Goal: Task Accomplishment & Management: Manage account settings

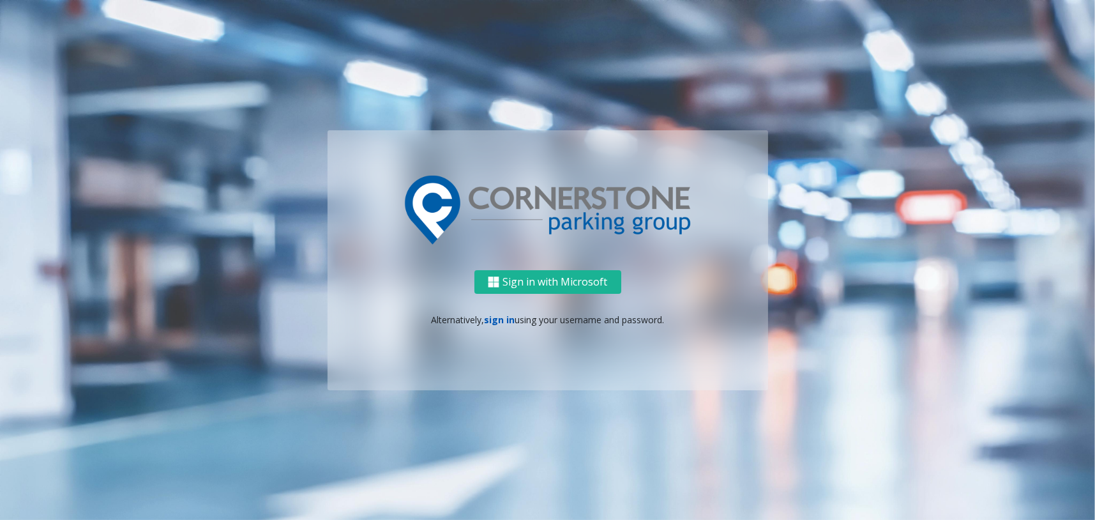
click at [503, 313] on link "sign in" at bounding box center [499, 319] width 31 height 12
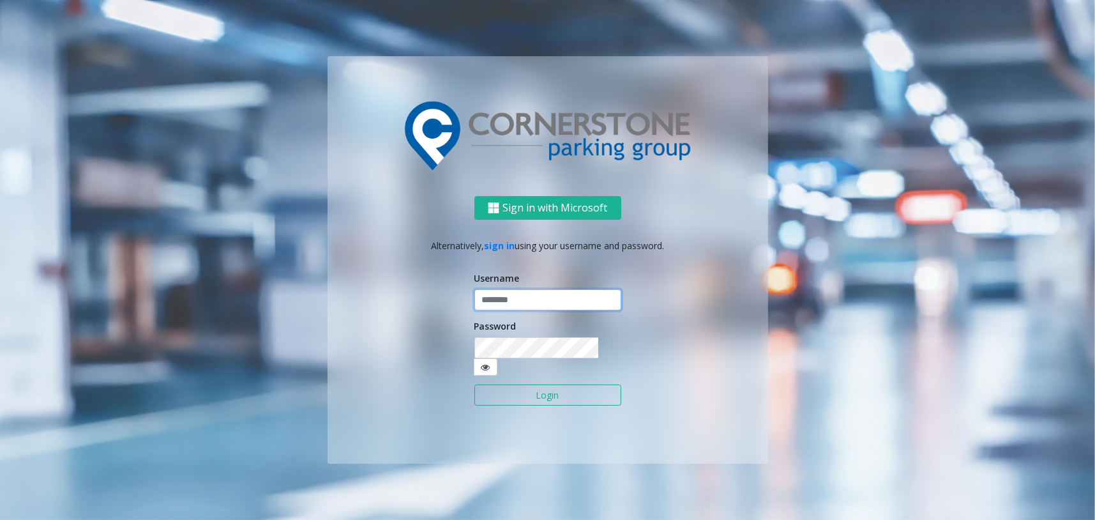
click at [511, 311] on input "text" at bounding box center [547, 300] width 147 height 22
type input "********"
click at [501, 389] on button "Login" at bounding box center [547, 395] width 147 height 22
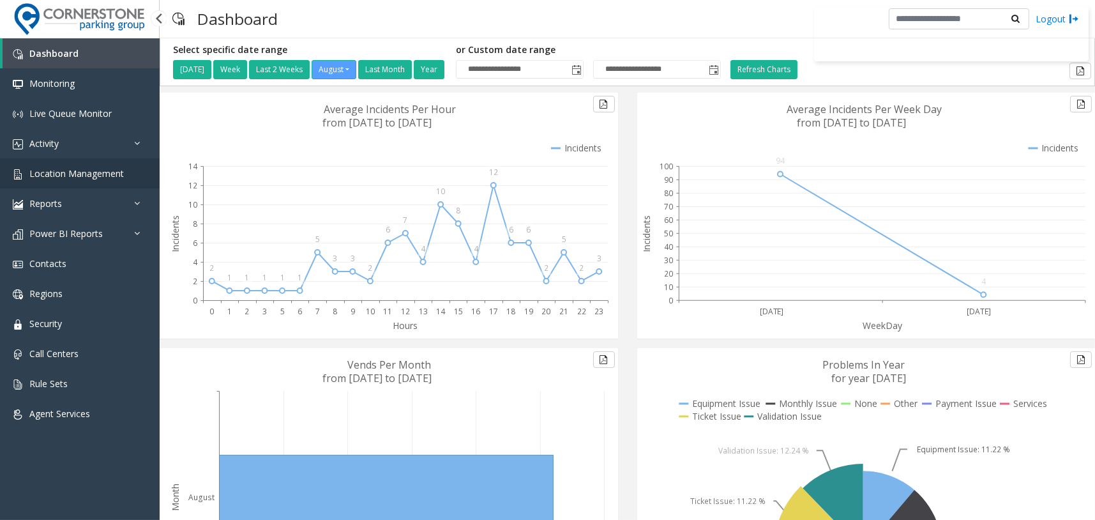
click at [110, 171] on span "Location Management" at bounding box center [76, 173] width 94 height 12
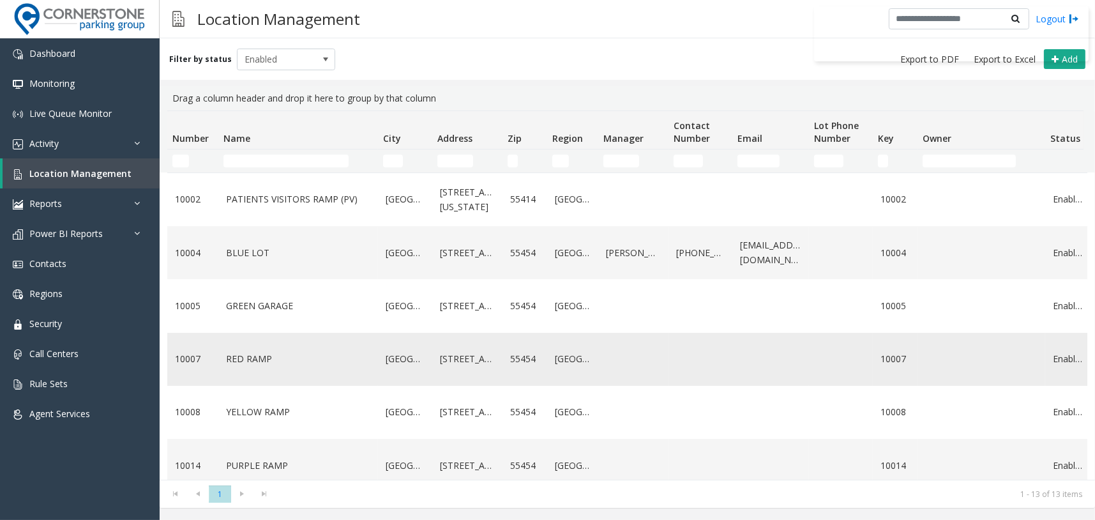
click at [254, 366] on link "RED RAMP" at bounding box center [298, 359] width 144 height 14
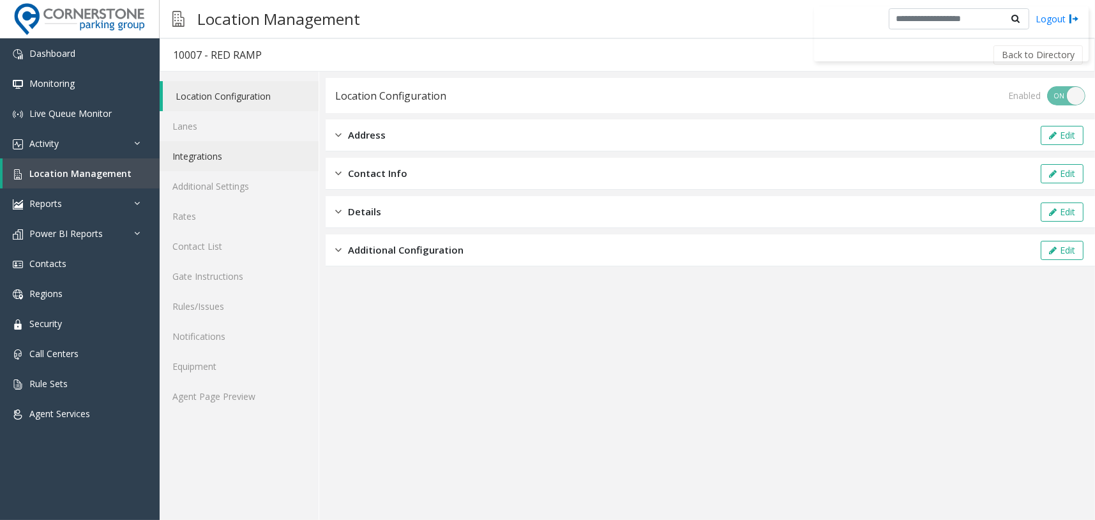
click at [257, 163] on link "Integrations" at bounding box center [239, 156] width 159 height 30
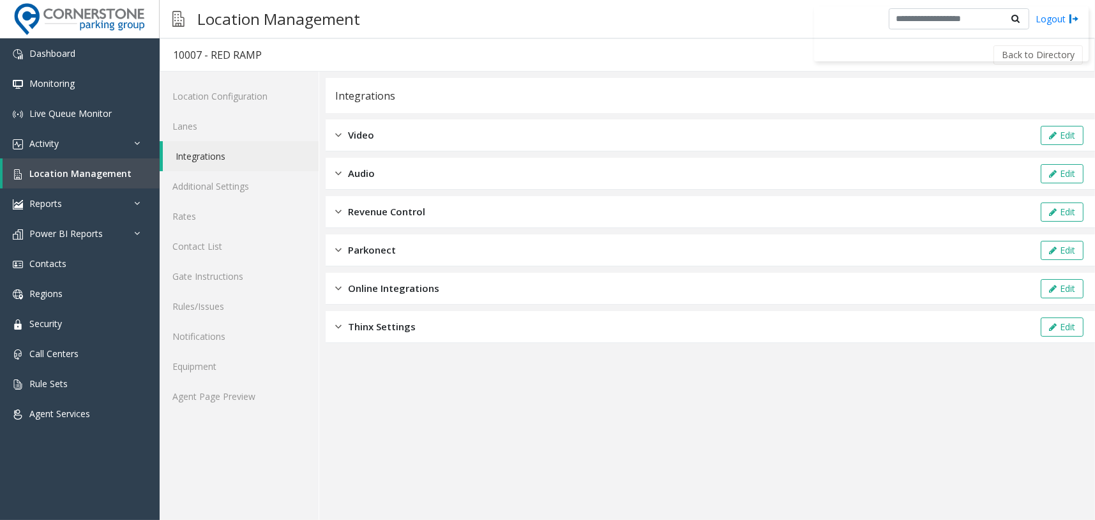
click at [412, 127] on div "Video Edit" at bounding box center [710, 135] width 769 height 32
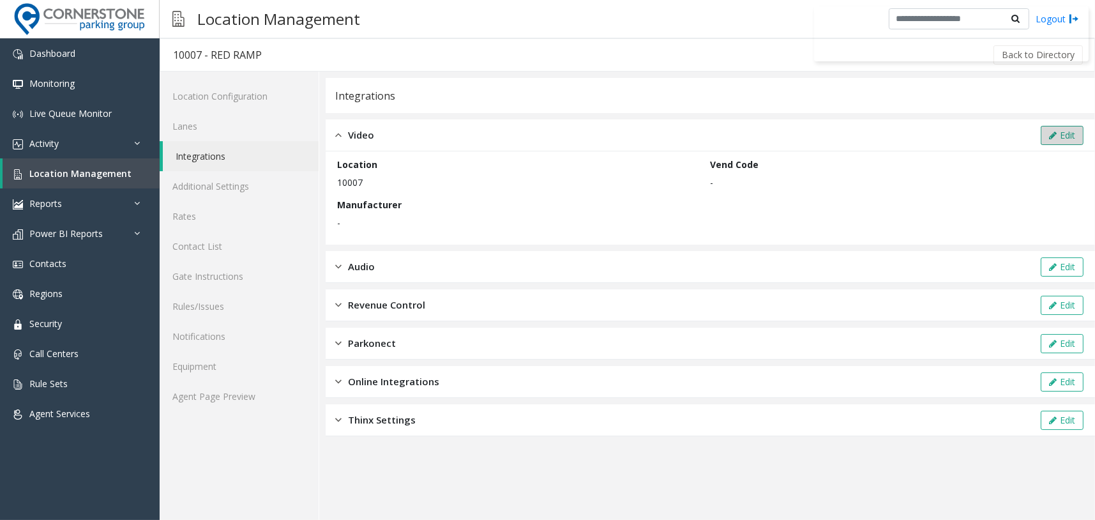
click at [1052, 131] on icon at bounding box center [1053, 135] width 8 height 9
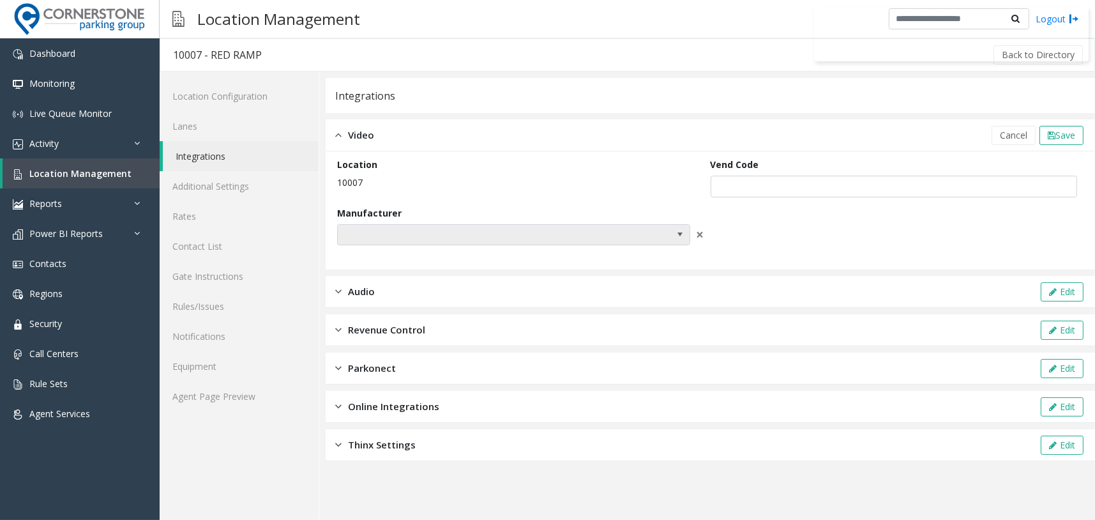
click at [500, 239] on span at bounding box center [478, 235] width 281 height 20
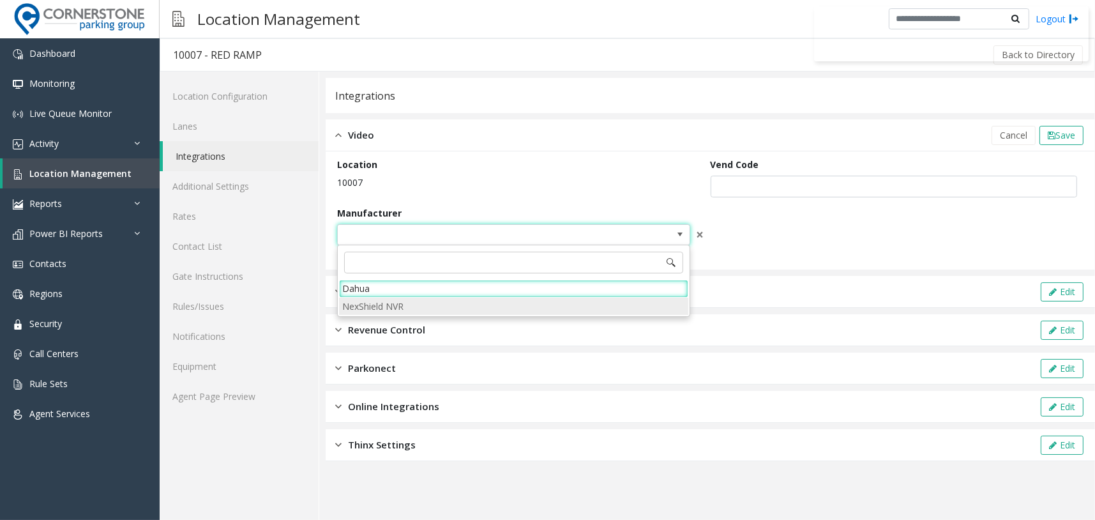
click at [416, 304] on NVR "NexShield NVR" at bounding box center [513, 305] width 349 height 17
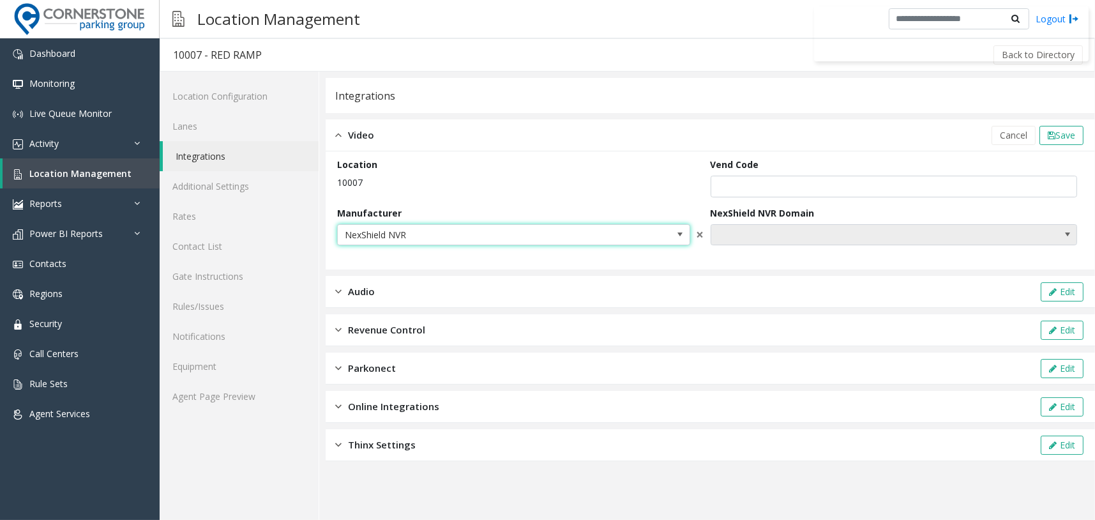
click at [794, 234] on span "NO DATA FOUND" at bounding box center [857, 235] width 292 height 20
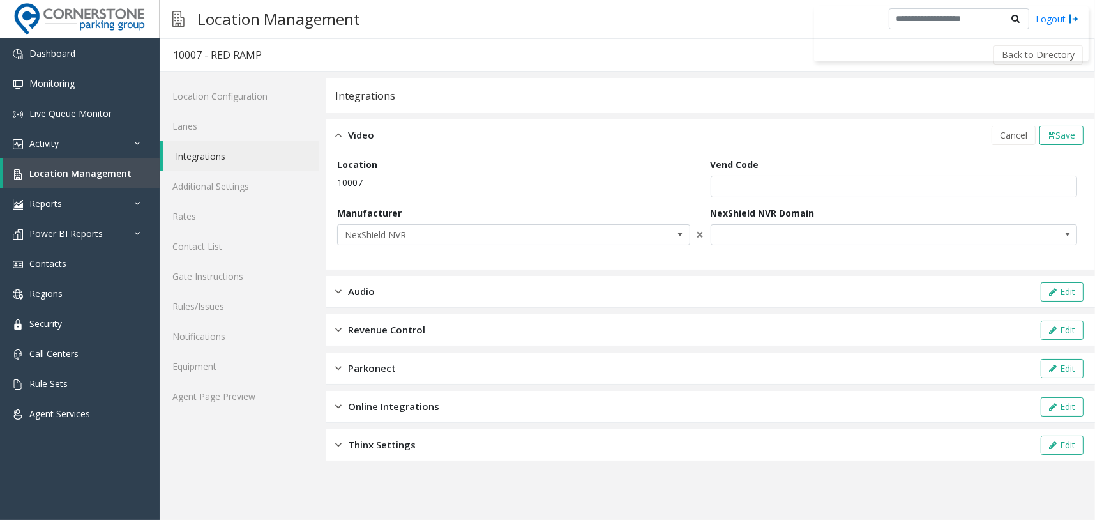
click at [617, 181] on p "10007" at bounding box center [520, 182] width 367 height 13
